Goal: Information Seeking & Learning: Check status

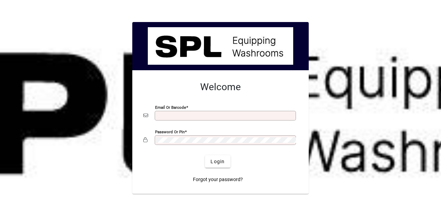
type input "**********"
click at [222, 161] on span "Login" at bounding box center [218, 161] width 14 height 7
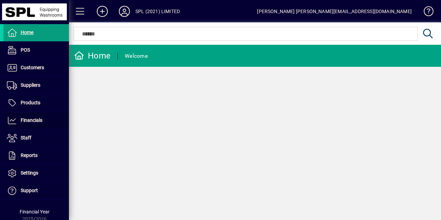
click at [39, 122] on span "Financials" at bounding box center [32, 120] width 22 height 6
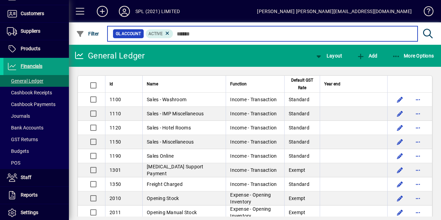
scroll to position [60, 0]
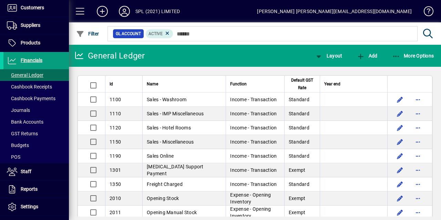
click at [399, 58] on icon "button" at bounding box center [396, 56] width 9 height 7
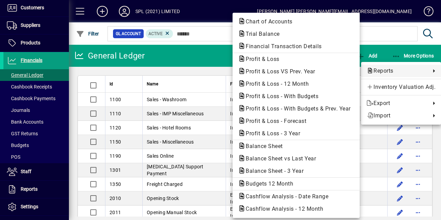
click at [300, 147] on span "Balance Sheet" at bounding box center [296, 146] width 116 height 8
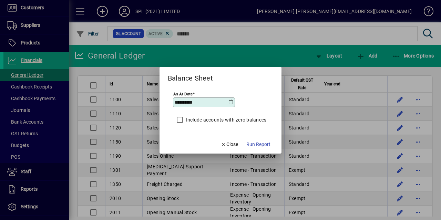
click at [232, 104] on icon at bounding box center [231, 103] width 6 height 6
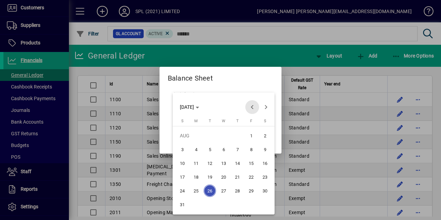
click at [251, 111] on span "Previous month" at bounding box center [252, 107] width 14 height 14
click at [237, 202] on span "31" at bounding box center [237, 204] width 12 height 12
type input "**********"
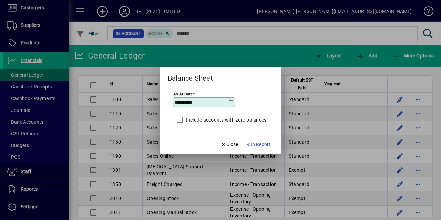
click at [264, 145] on span "Run Report" at bounding box center [258, 144] width 24 height 7
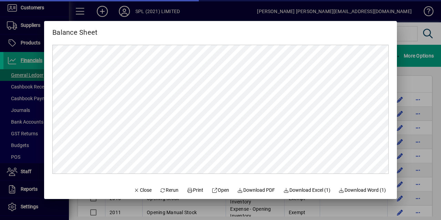
scroll to position [0, 0]
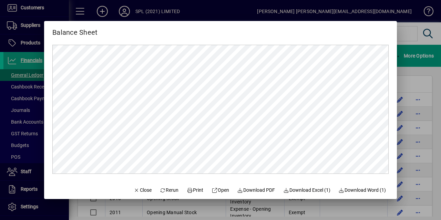
click at [137, 191] on span "Close" at bounding box center [143, 190] width 18 height 7
